Goal: Information Seeking & Learning: Learn about a topic

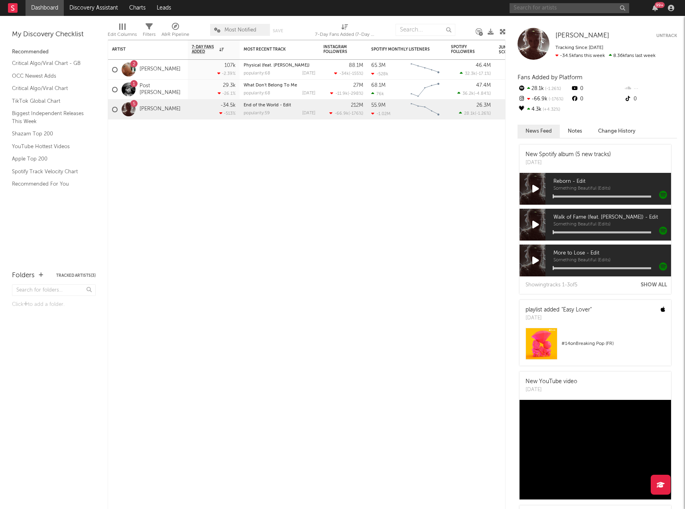
click at [533, 10] on input "text" at bounding box center [569, 8] width 120 height 10
click at [550, 6] on input "clairo" at bounding box center [569, 8] width 120 height 10
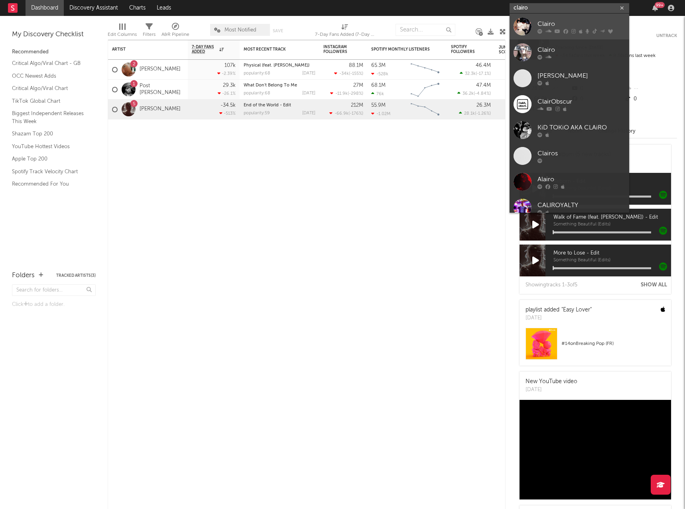
type input "clairo"
click at [548, 25] on div "Clairo" at bounding box center [581, 24] width 88 height 10
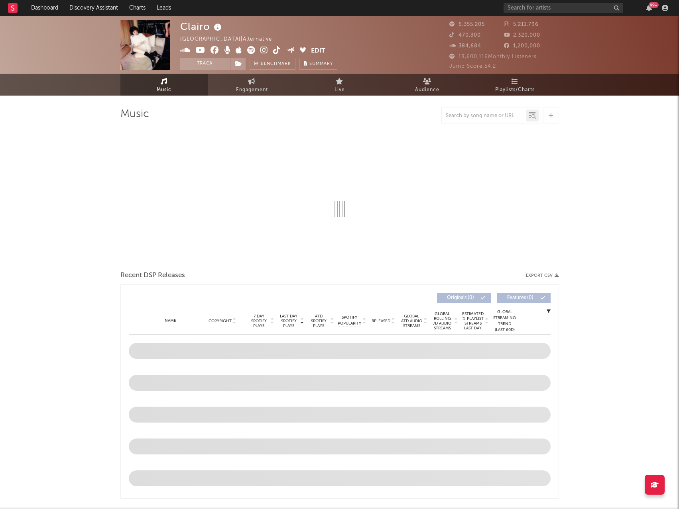
select select "6m"
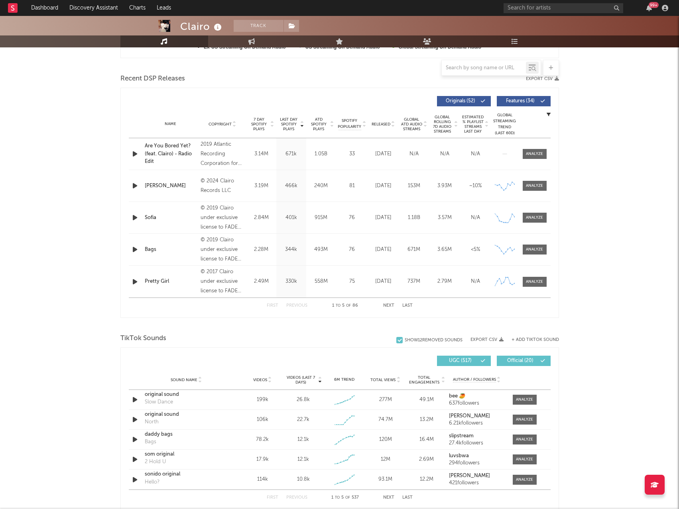
scroll to position [279, 0]
